Goal: Information Seeking & Learning: Learn about a topic

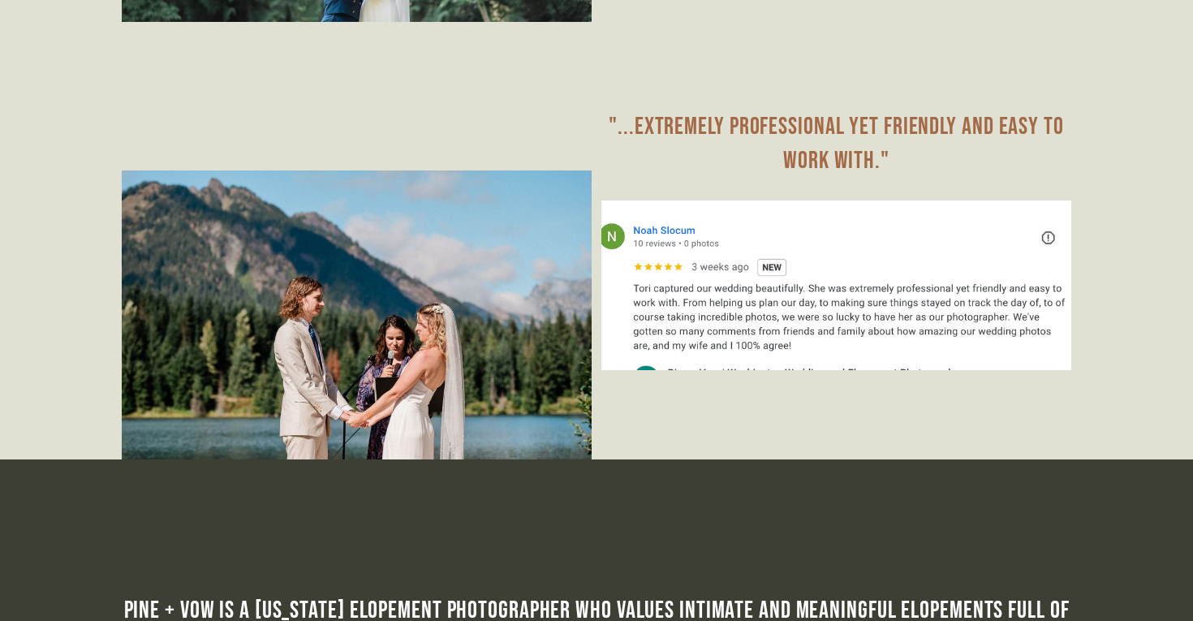
scroll to position [9426, 0]
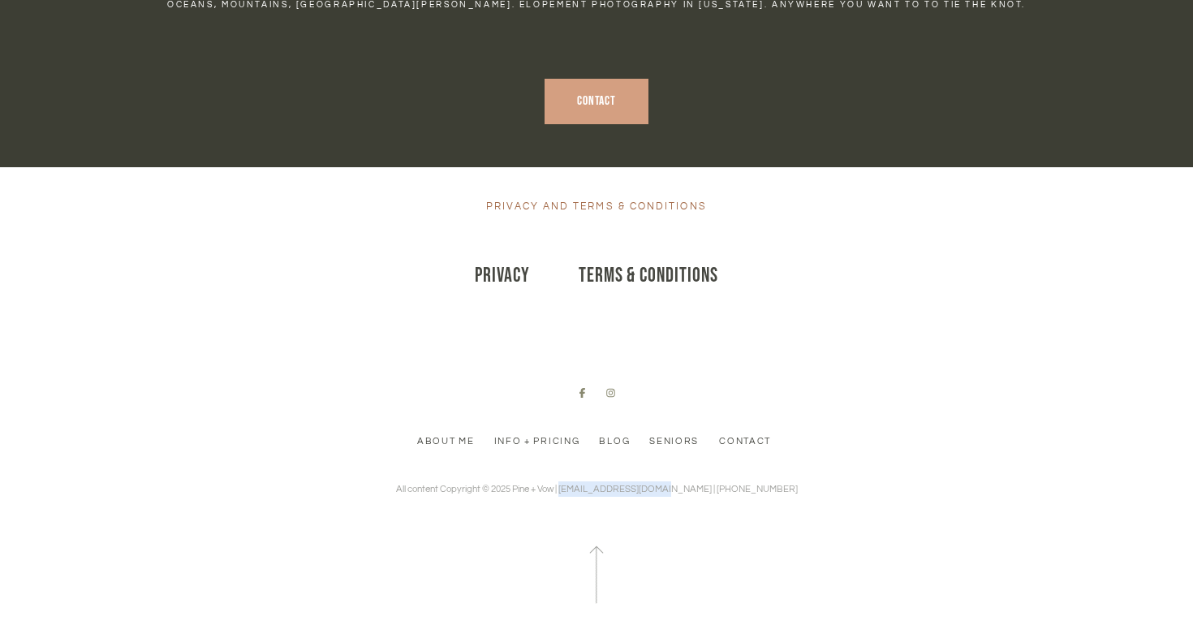
drag, startPoint x: 701, startPoint y: 457, endPoint x: 599, endPoint y: 452, distance: 102.4
click at [599, 481] on p "All content Copyright © 2025 Pine + Vow | [EMAIL_ADDRESS][DOMAIN_NAME] | [PHONE…" at bounding box center [597, 488] width 402 height 15
copy p "pineandvow@gmail.com"
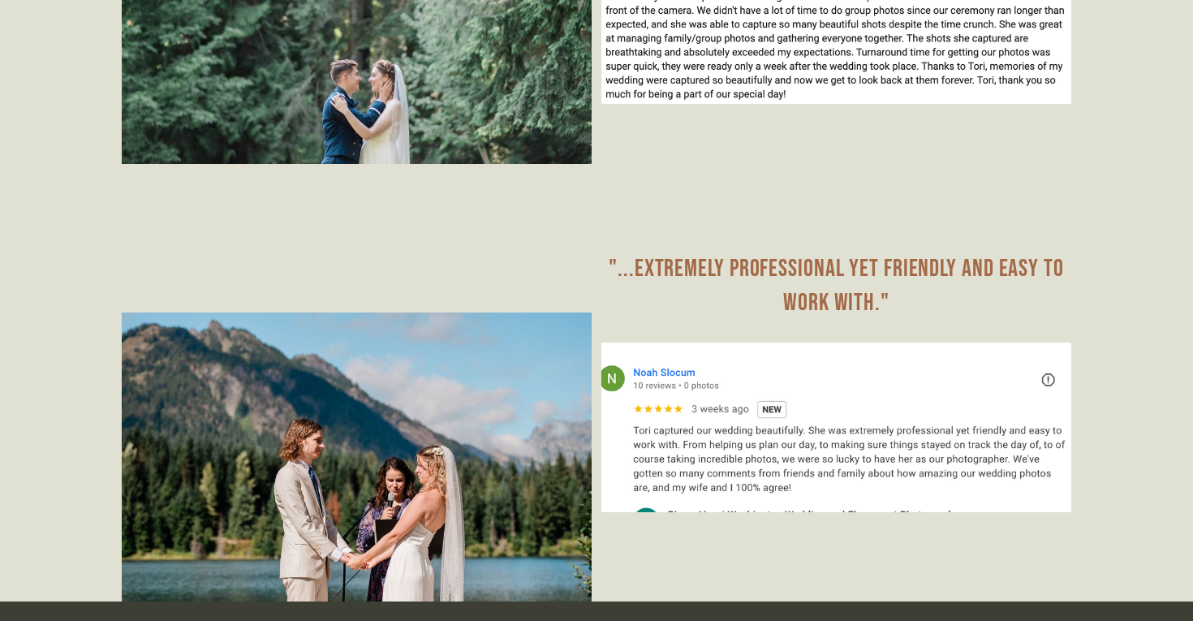
scroll to position [9426, 0]
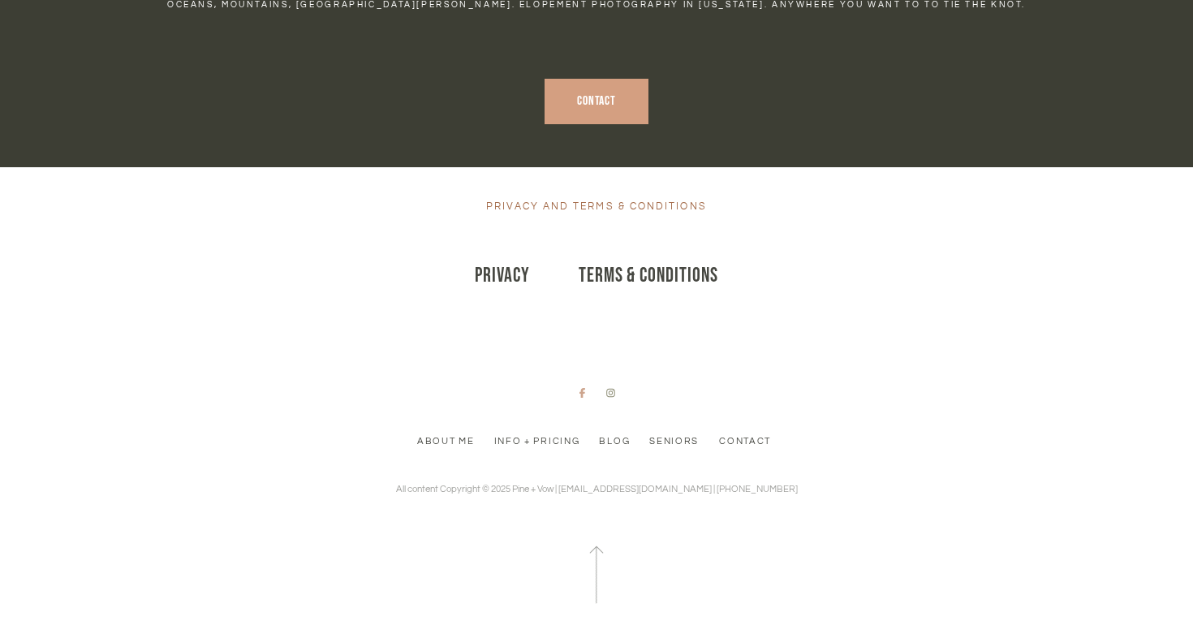
click at [583, 388] on icon at bounding box center [583, 393] width 6 height 10
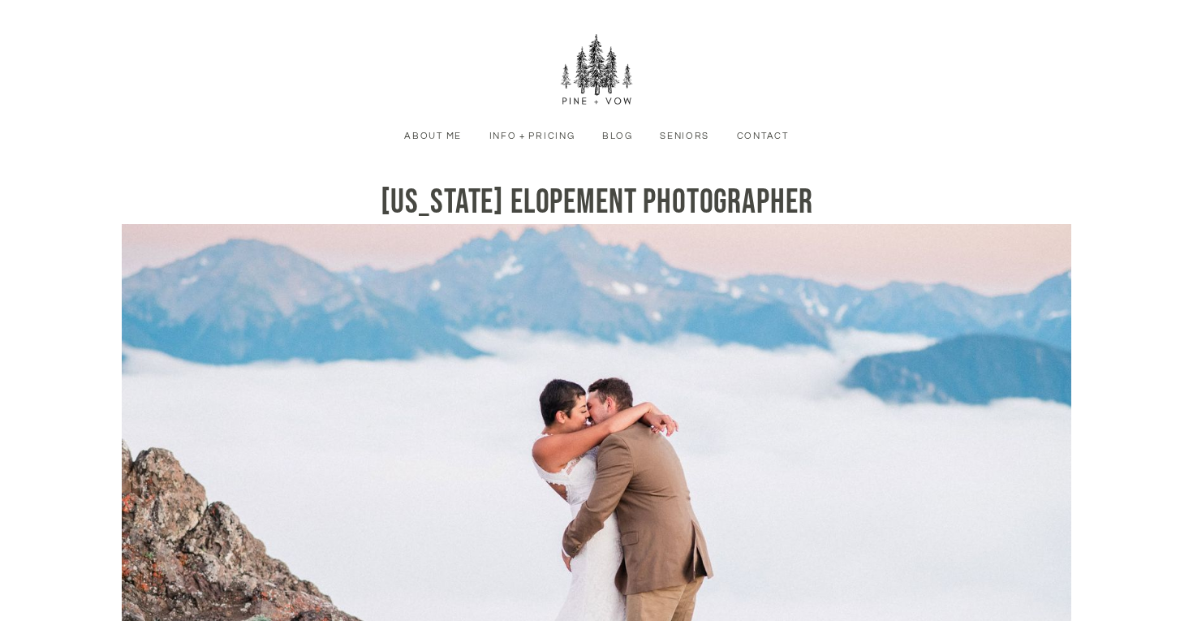
scroll to position [0, 0]
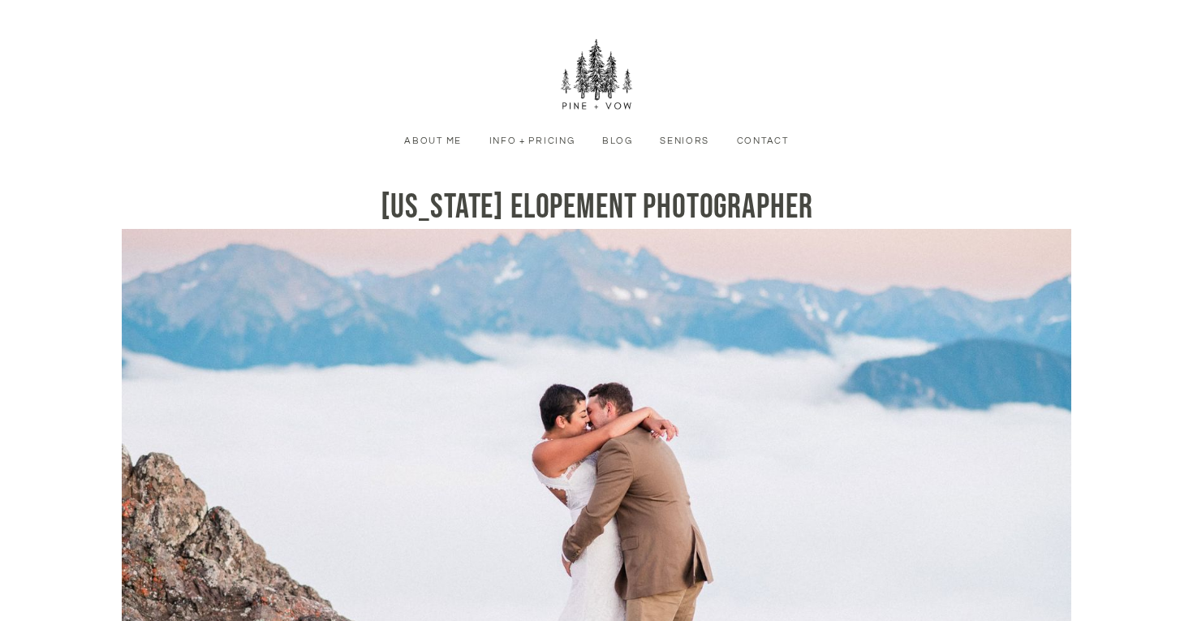
click at [422, 150] on nav "About Me Info + Pricing Blog Seniors Contact Menu" at bounding box center [597, 94] width 1096 height 188
click at [426, 147] on link "About Me" at bounding box center [433, 141] width 76 height 15
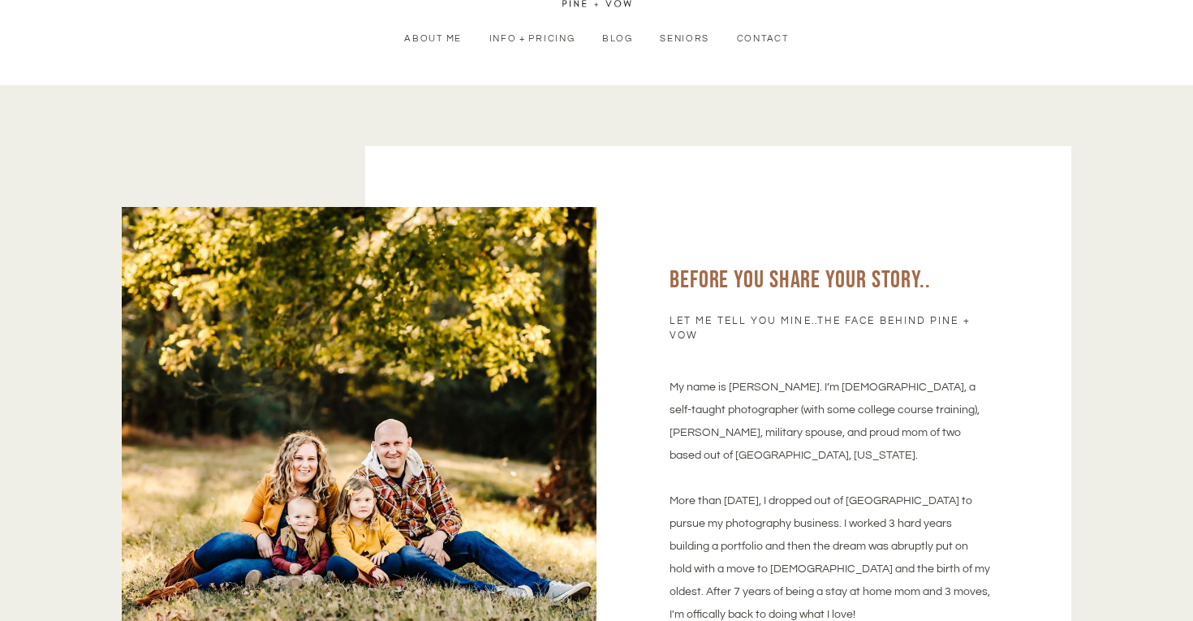
scroll to position [144, 0]
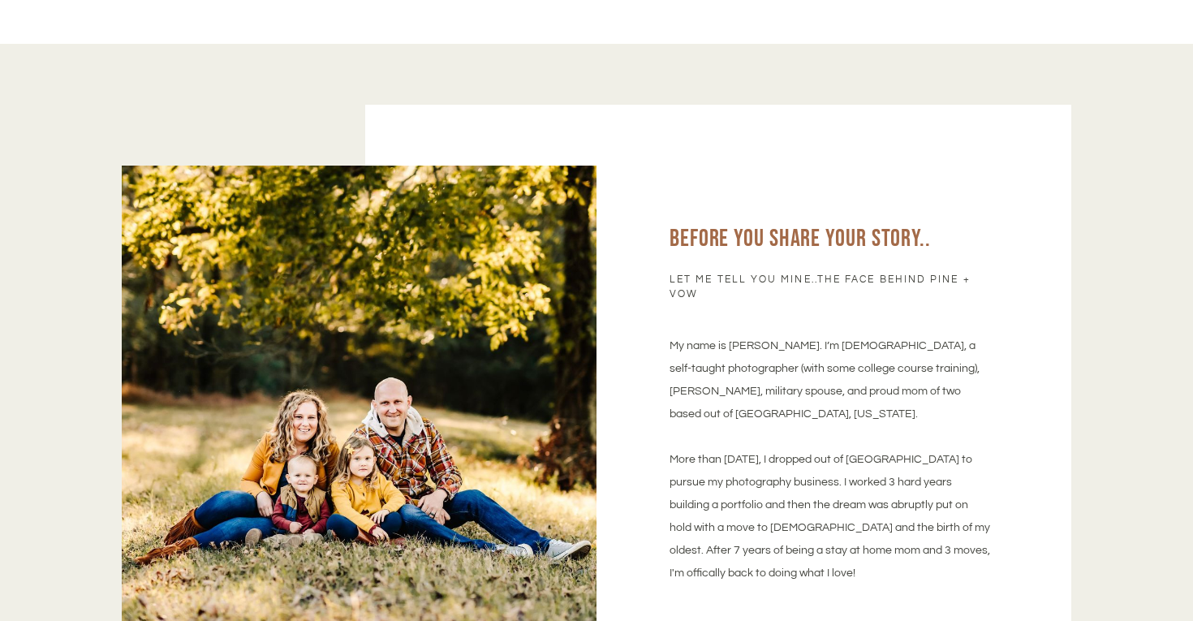
click at [741, 345] on p "My name is [PERSON_NAME]. I’m [DEMOGRAPHIC_DATA], a self-taught photographer (w…" at bounding box center [830, 459] width 321 height 250
copy p "Tori"
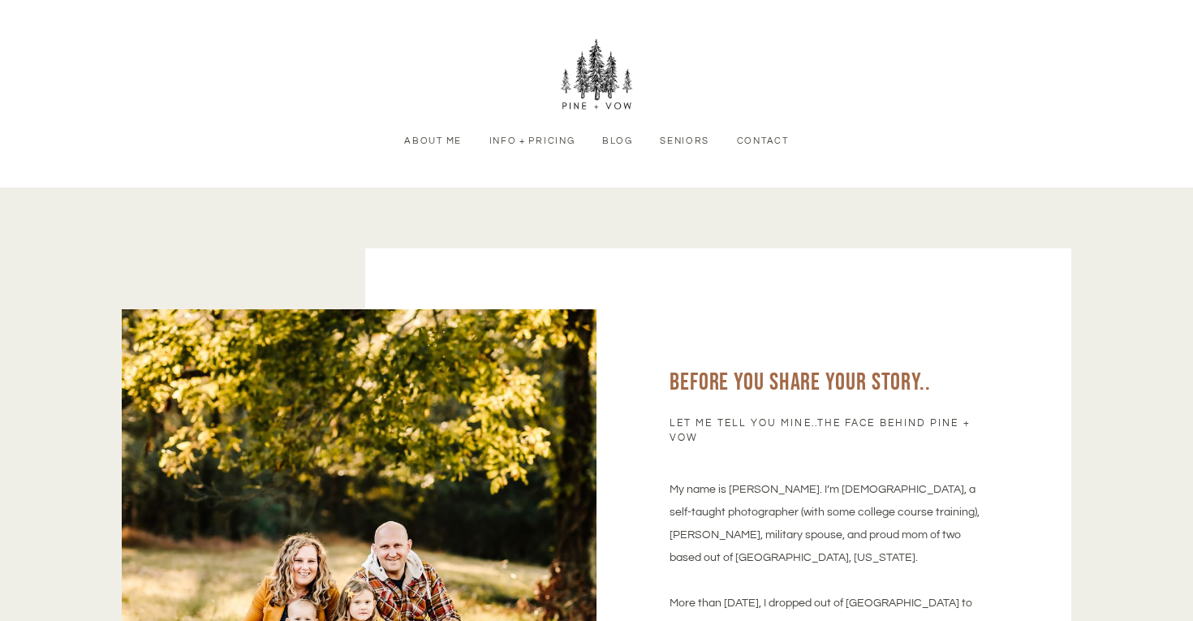
click at [620, 76] on img at bounding box center [596, 75] width 73 height 73
